Goal: Task Accomplishment & Management: Manage account settings

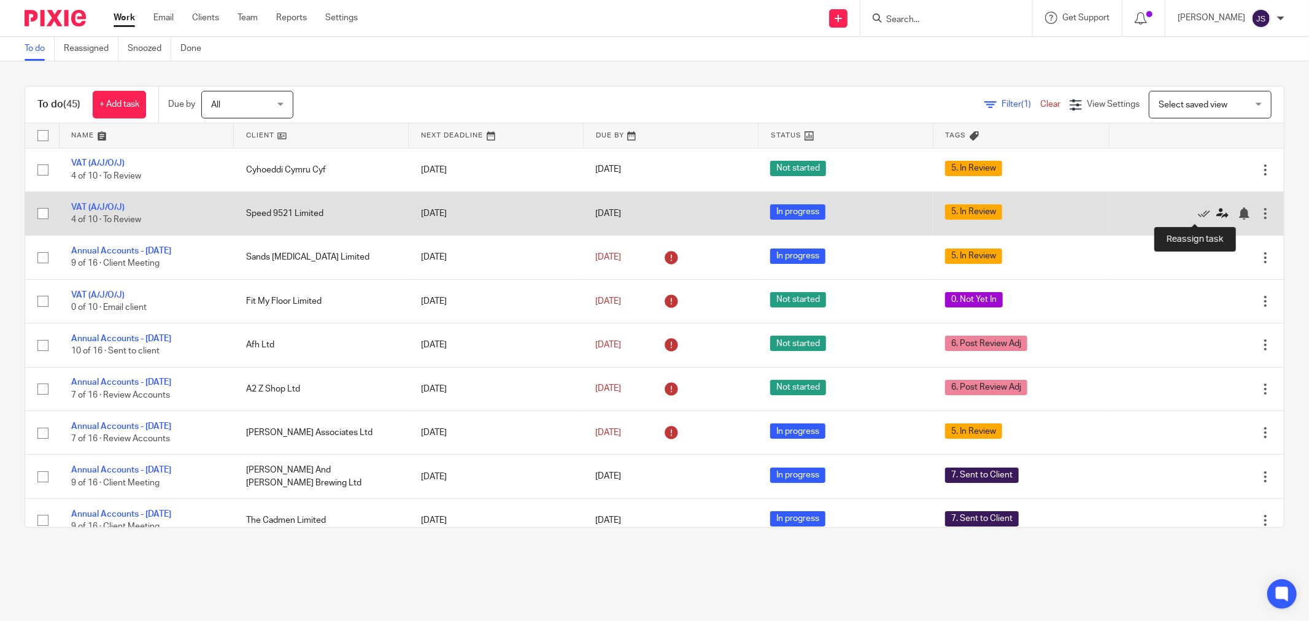
click at [1216, 216] on icon at bounding box center [1222, 213] width 12 height 12
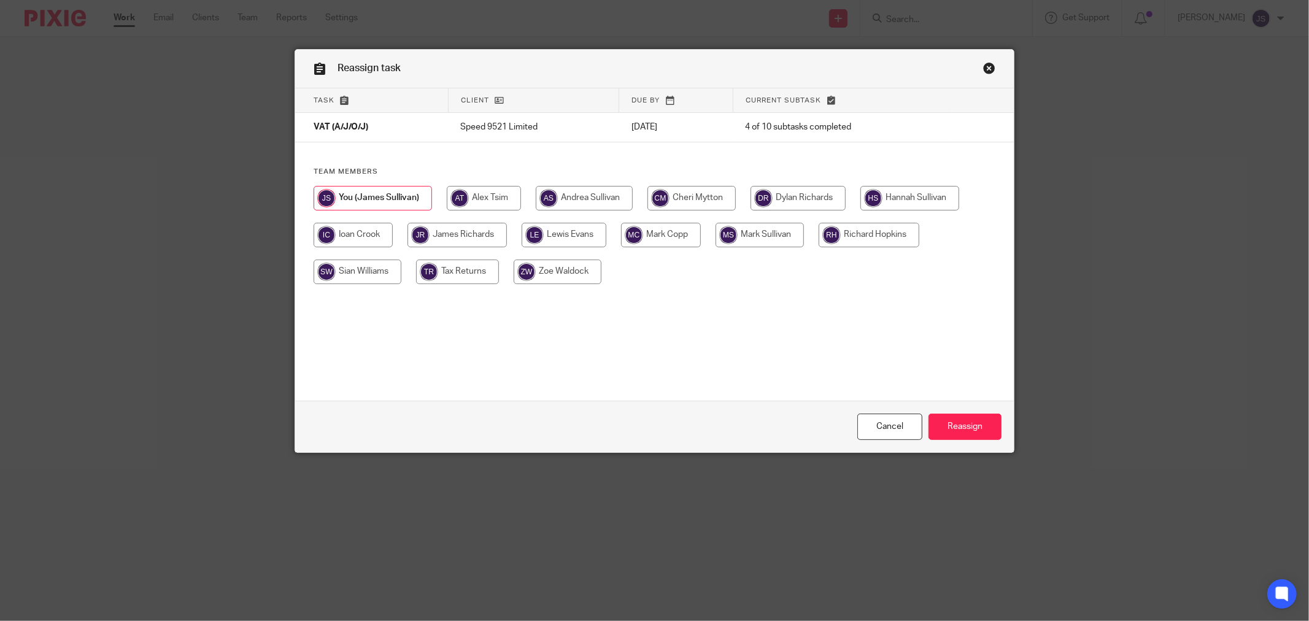
click at [873, 244] on input "radio" at bounding box center [868, 235] width 101 height 25
radio input "true"
click at [972, 428] on input "Reassign" at bounding box center [964, 426] width 73 height 26
